Goal: Task Accomplishment & Management: Complete application form

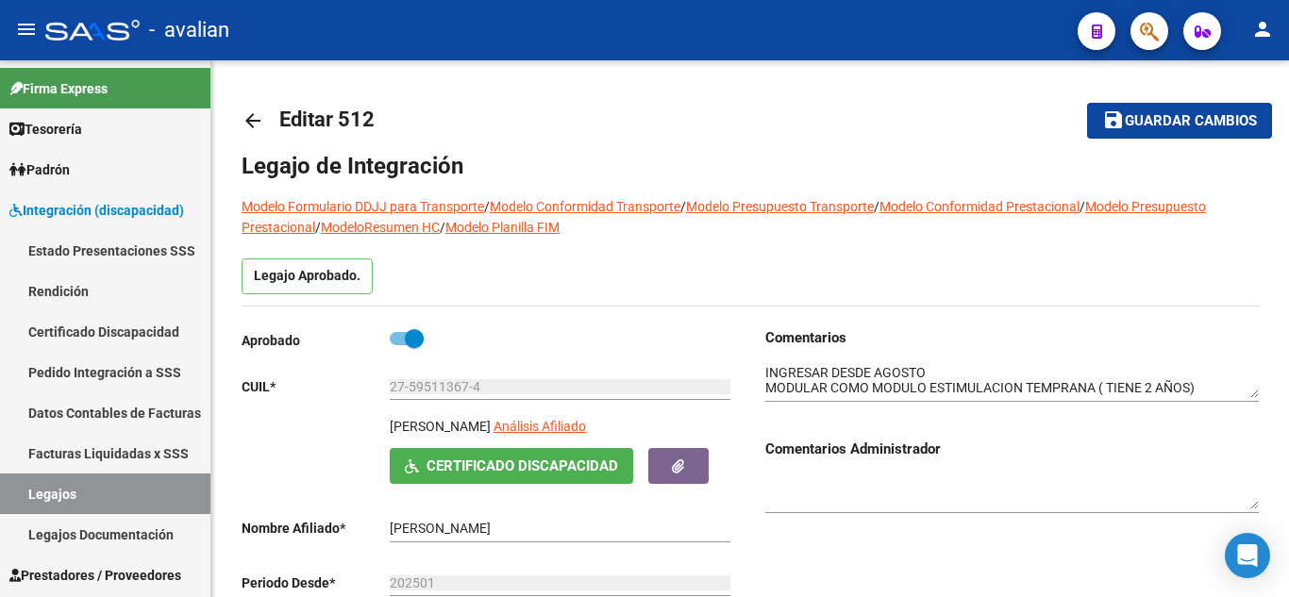
scroll to position [15, 0]
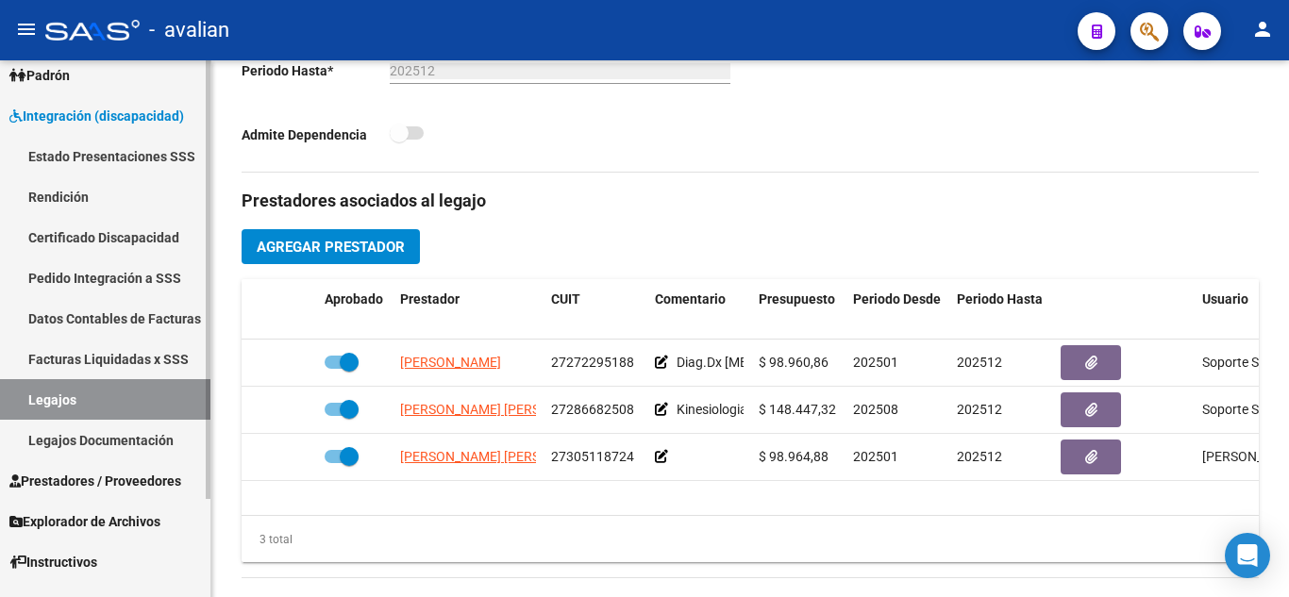
drag, startPoint x: 86, startPoint y: 401, endPoint x: 164, endPoint y: 406, distance: 78.5
click at [86, 401] on link "Legajos" at bounding box center [105, 399] width 210 height 41
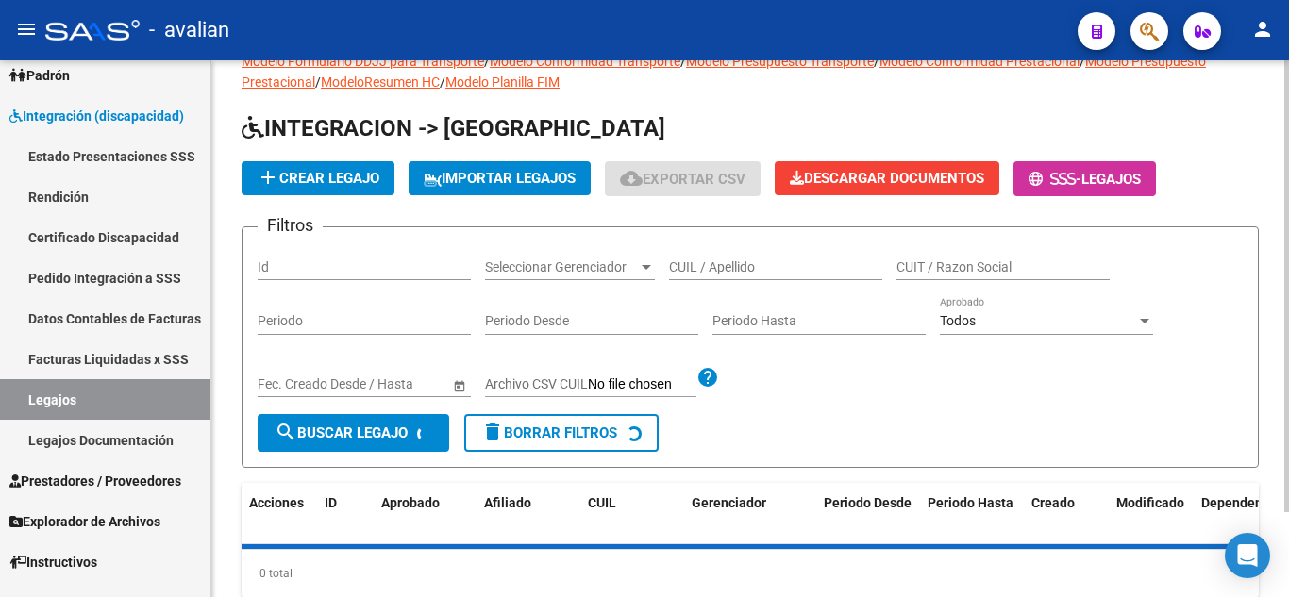
scroll to position [7, 0]
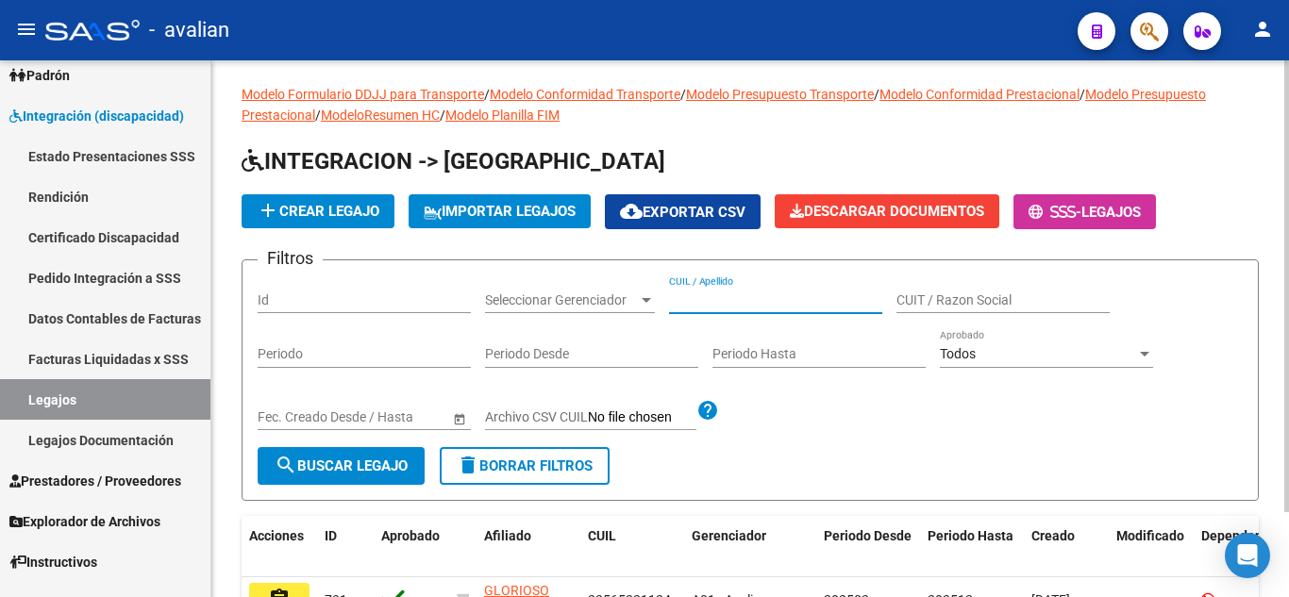
click at [716, 297] on input "CUIL / Apellido" at bounding box center [775, 301] width 213 height 16
paste input "[PERSON_NAME]"
type input "[PERSON_NAME]"
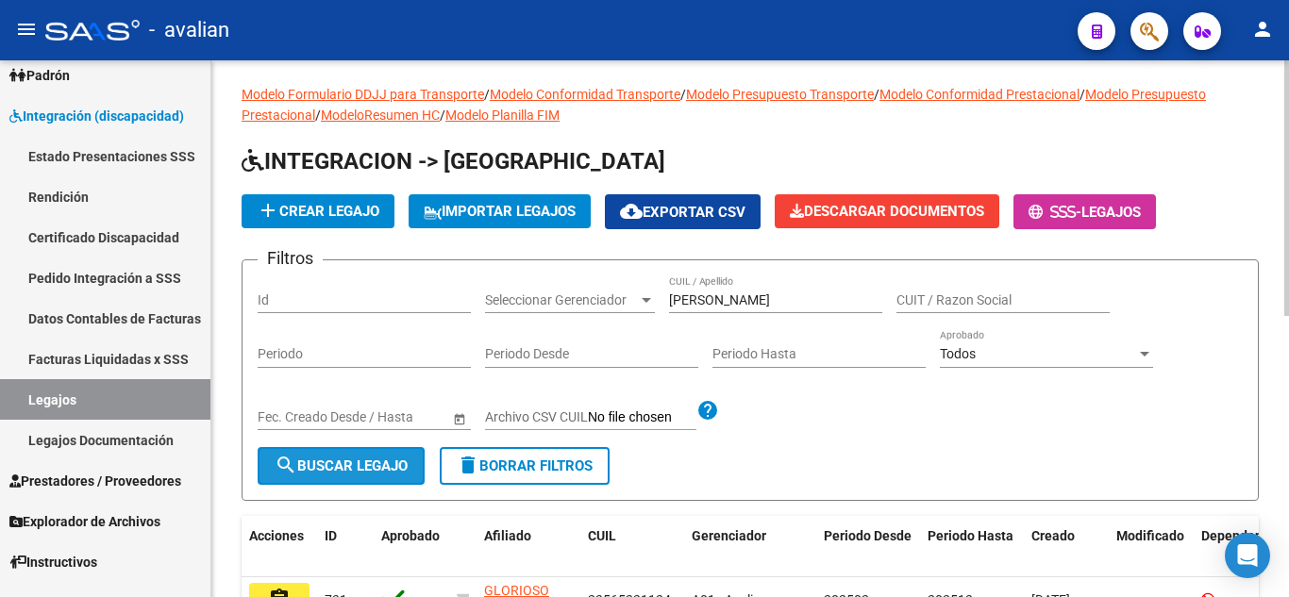
click at [364, 474] on span "search Buscar Legajo" at bounding box center [341, 466] width 133 height 17
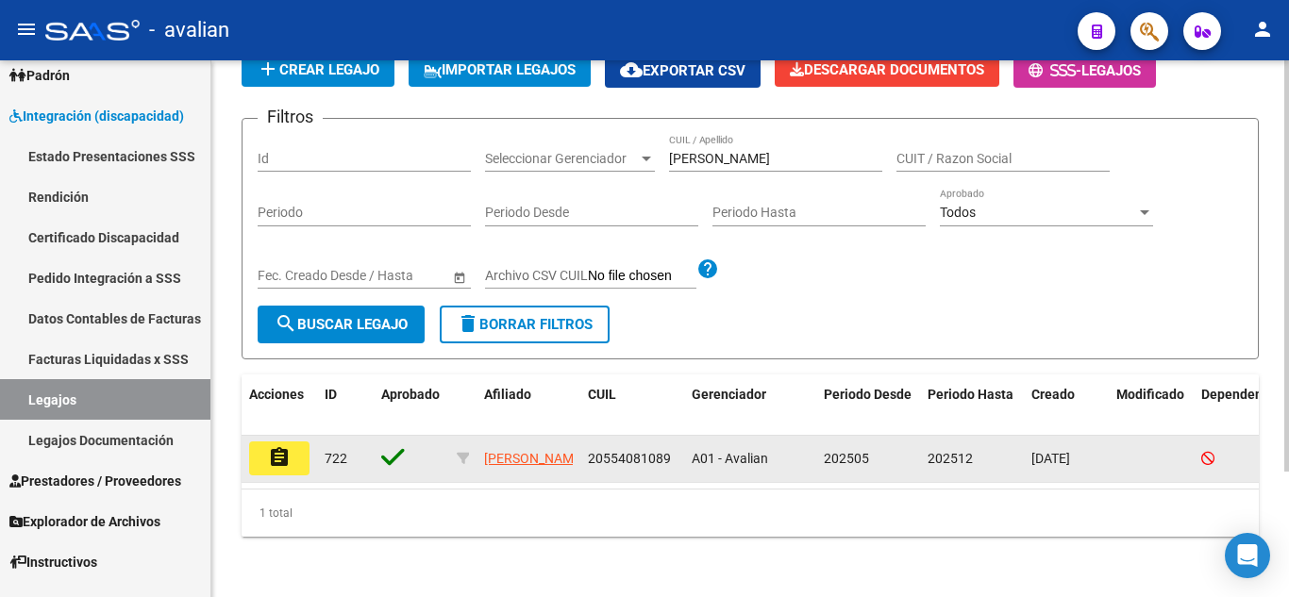
scroll to position [164, 0]
click at [307, 457] on button "assignment" at bounding box center [279, 459] width 60 height 34
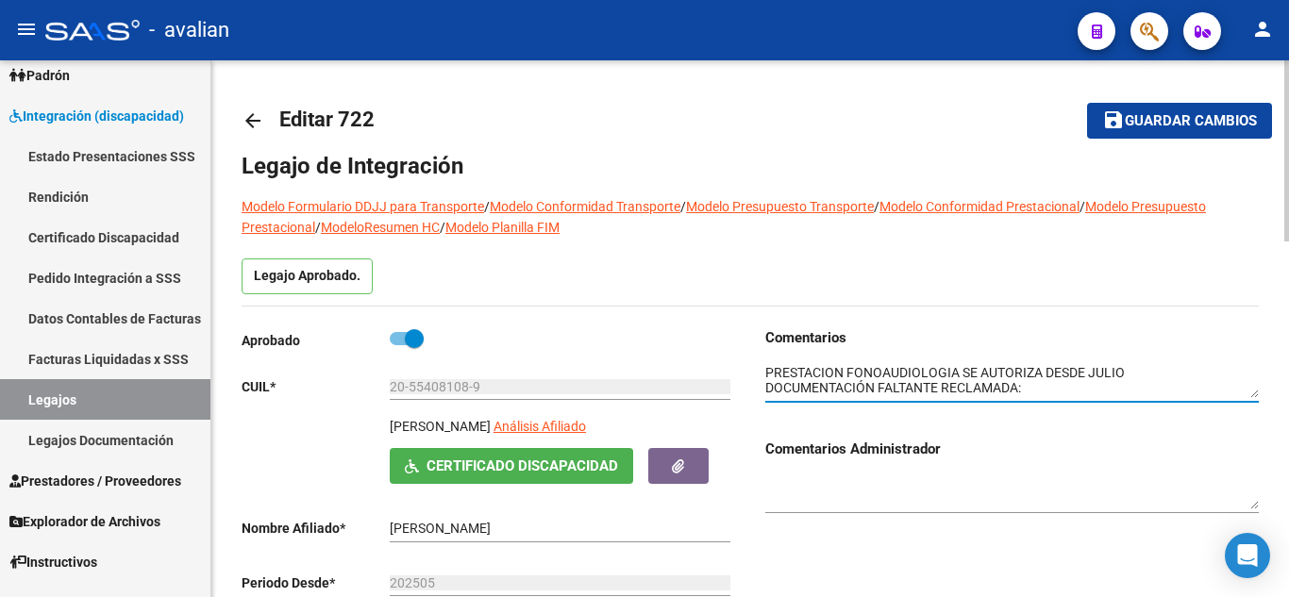
click at [804, 380] on textarea at bounding box center [1012, 381] width 494 height 36
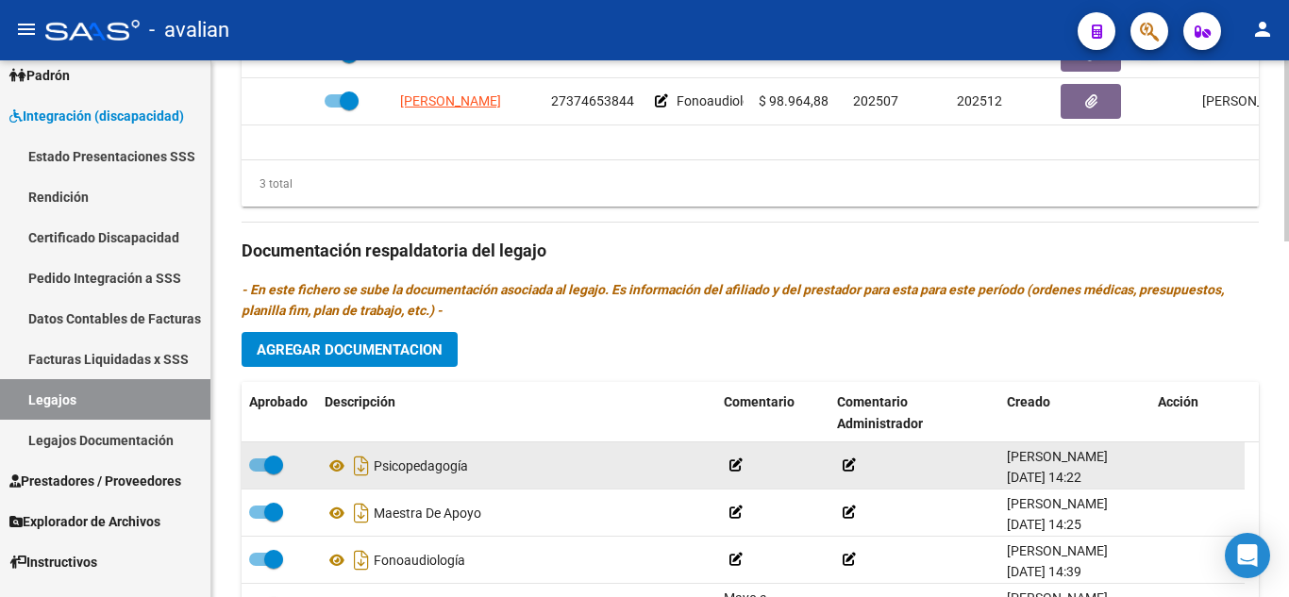
scroll to position [1038, 0]
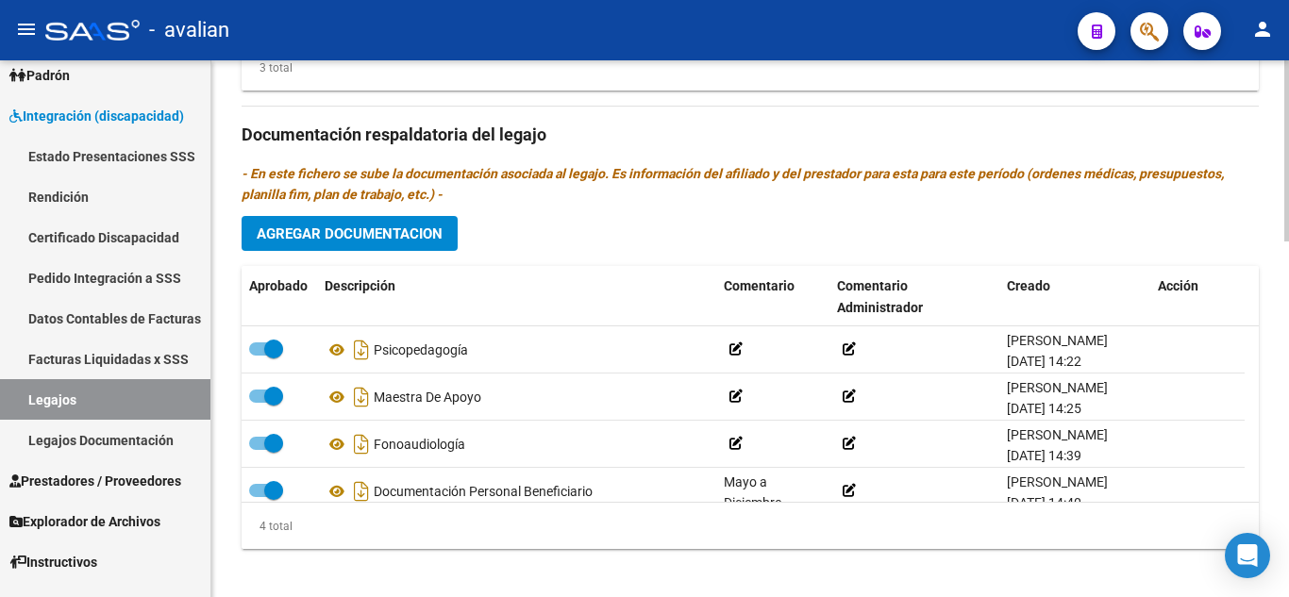
type textarea "PRESTACION FONOAUDIOLOGIA SE AUTORIZA DESDE JULIO"
click at [379, 238] on span "Agregar Documentacion" at bounding box center [350, 234] width 186 height 17
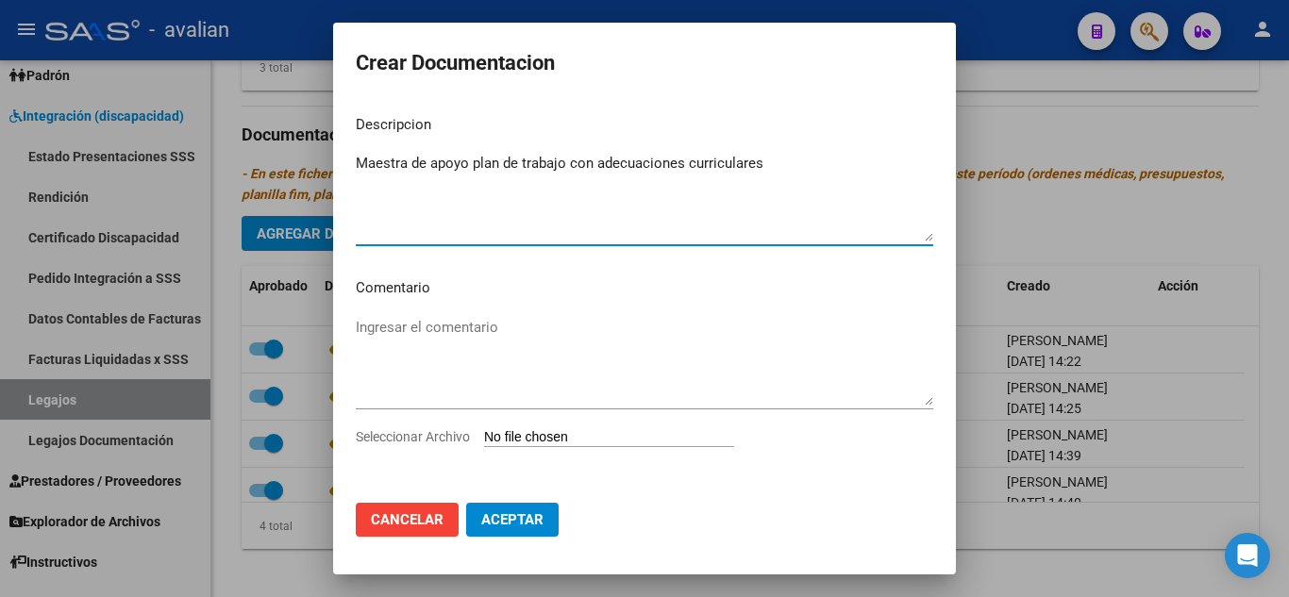
type textarea "Maestra de apoyo plan de trabajo con adecuaciones curriculares"
click at [572, 435] on input "Seleccionar Archivo" at bounding box center [609, 438] width 250 height 18
type input "C:\fakepath\plan - maestra de apoyo.pdf"
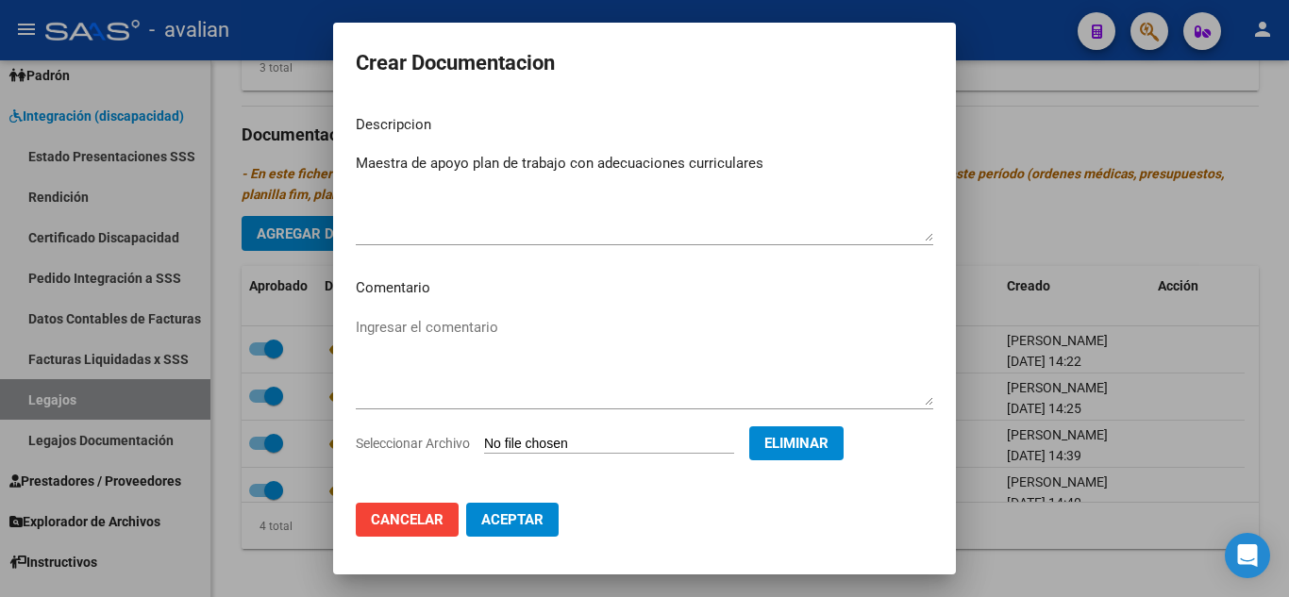
click at [529, 513] on span "Aceptar" at bounding box center [512, 520] width 62 height 17
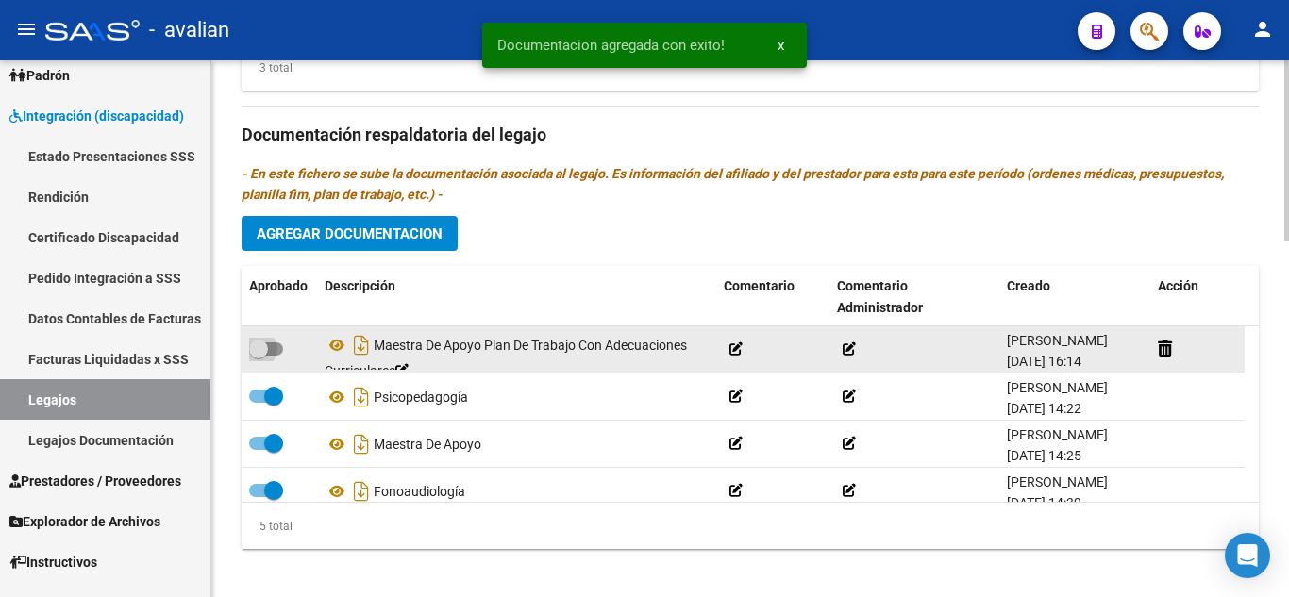
click at [277, 342] on label at bounding box center [266, 349] width 34 height 23
click at [259, 356] on input "checkbox" at bounding box center [258, 356] width 1 height 1
checkbox input "true"
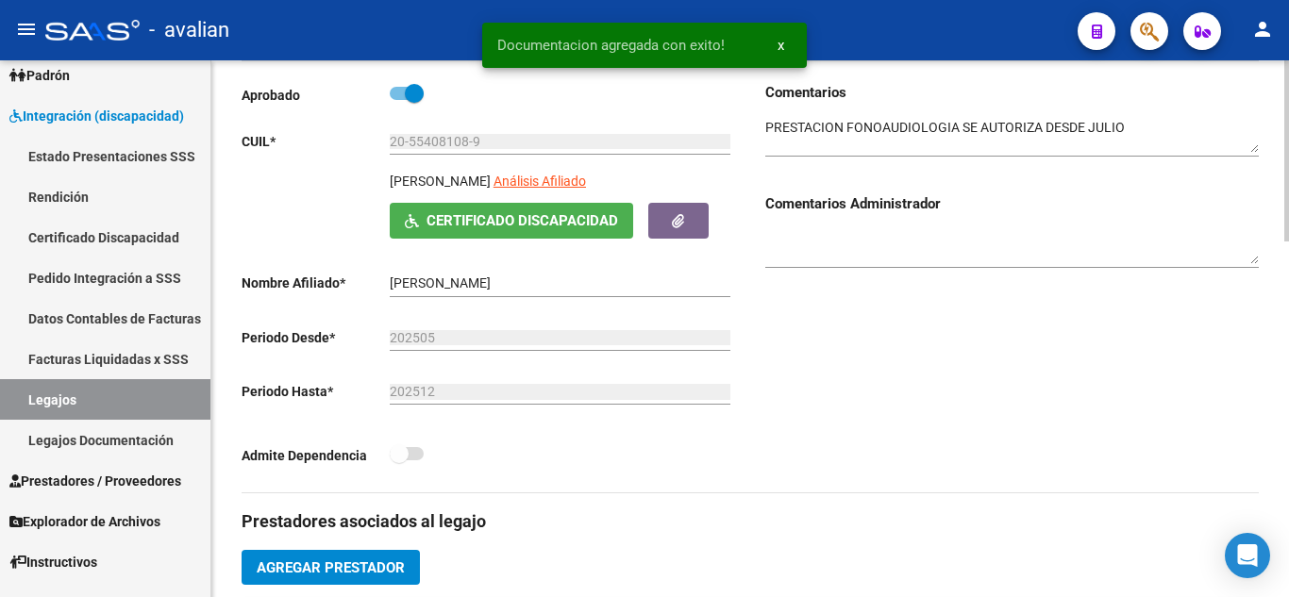
scroll to position [0, 0]
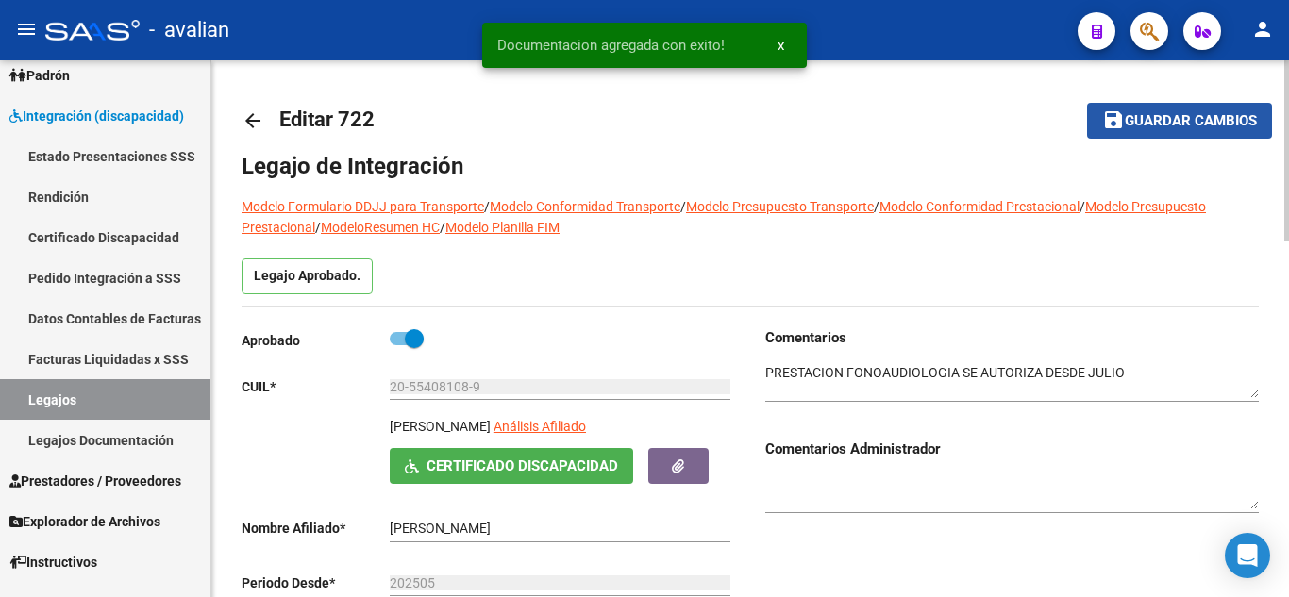
click at [1139, 122] on span "Guardar cambios" at bounding box center [1191, 121] width 132 height 17
